Goal: Task Accomplishment & Management: Use online tool/utility

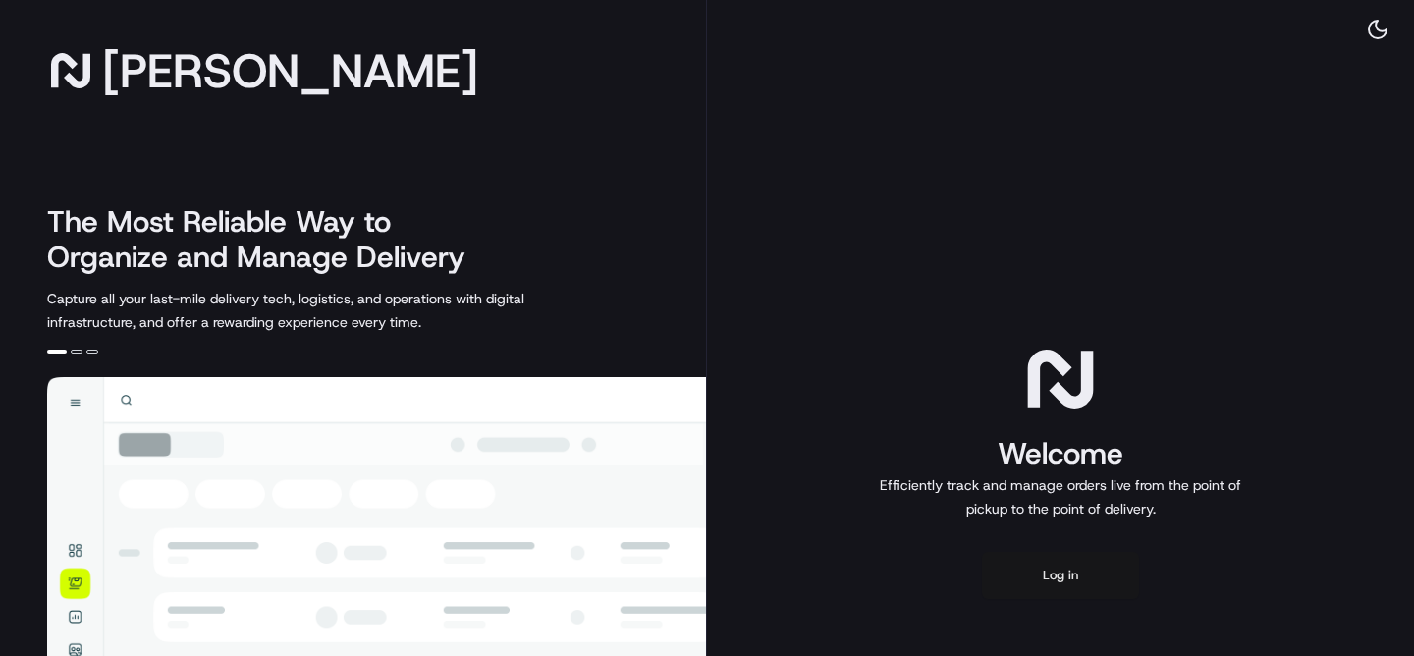
click at [1070, 579] on button "Log in" at bounding box center [1060, 575] width 157 height 47
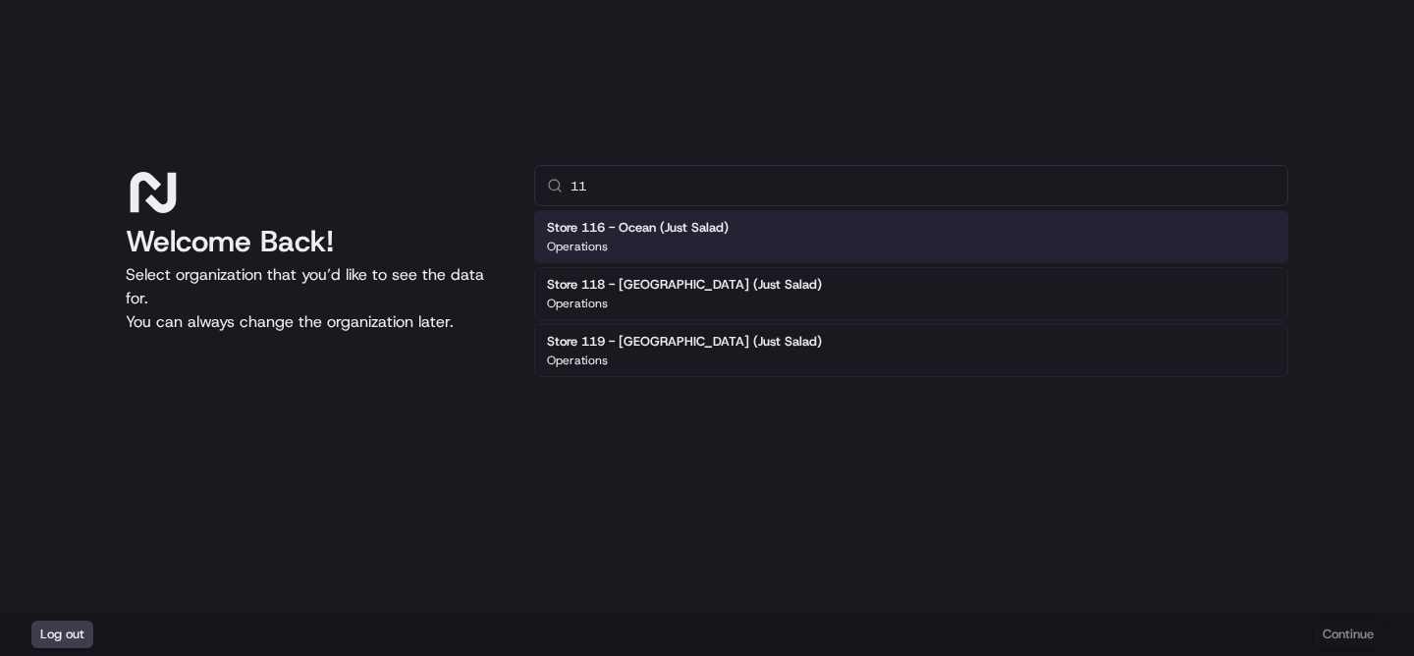
type input "1"
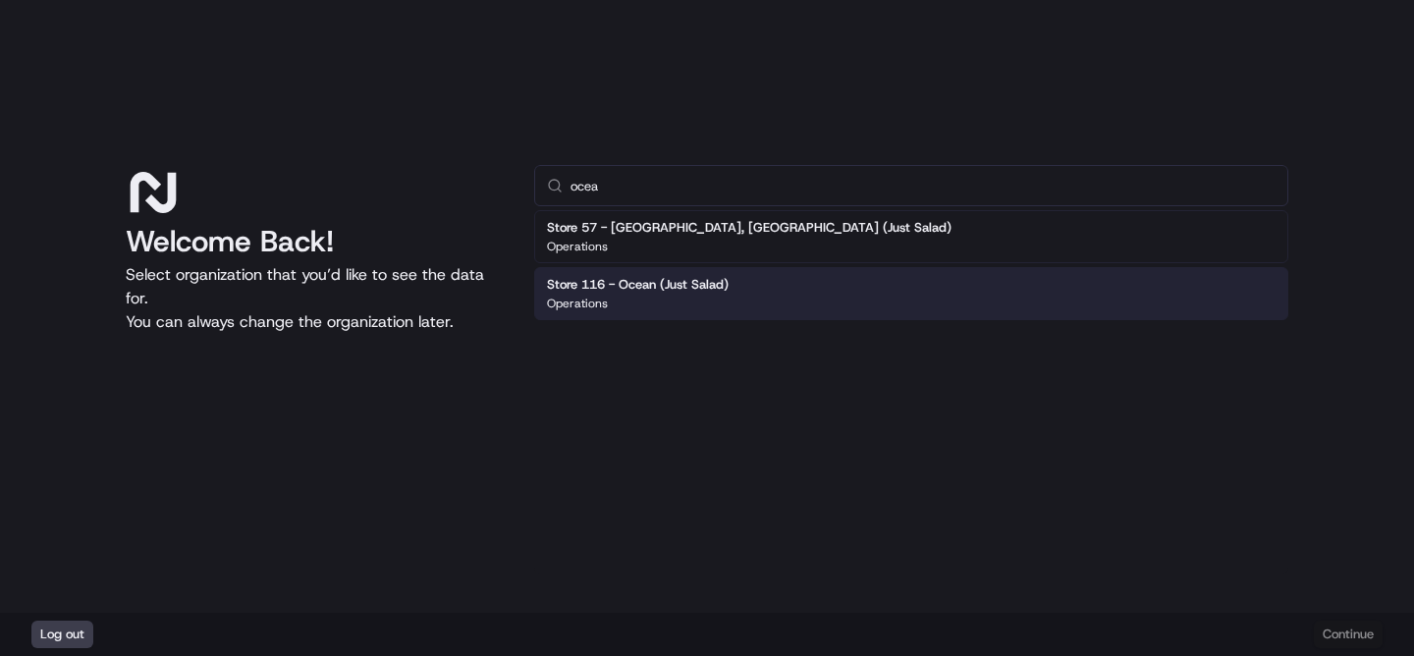
type input "ocea"
click at [765, 284] on div "Store 116 - Ocean (Just Salad) Operations" at bounding box center [911, 293] width 754 height 53
click at [1337, 627] on button "Continue" at bounding box center [1348, 634] width 69 height 27
